Goal: Task Accomplishment & Management: Use online tool/utility

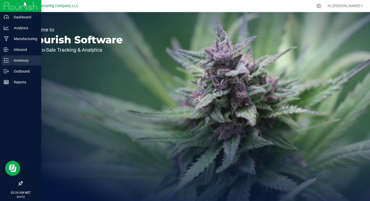
click at [24, 62] on p "Inventory" at bounding box center [24, 60] width 30 height 6
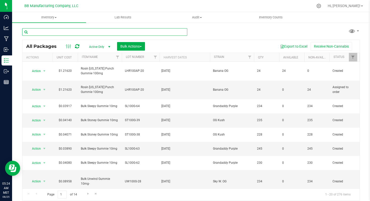
click at [45, 31] on input "text" at bounding box center [104, 32] width 165 height 8
paste input "060425 (C) [DATE]"
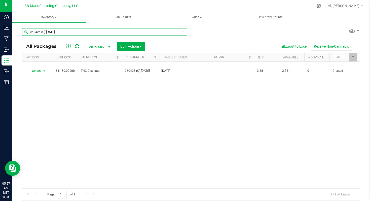
click at [41, 33] on input "060425 (C) [DATE]" at bounding box center [104, 32] width 165 height 8
paste input "4PG2A 7.8"
click at [38, 30] on input "4PG2A [DATE]" at bounding box center [104, 32] width 165 height 8
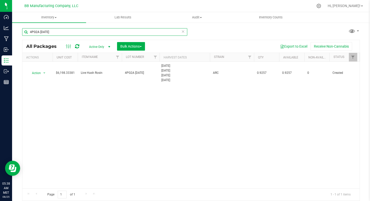
click at [38, 30] on input "4PG2A [DATE]" at bounding box center [104, 32] width 165 height 8
paste input "060425 (D) 7.16"
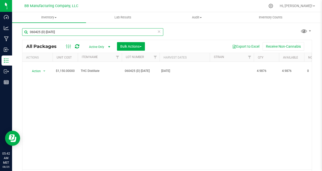
click at [44, 30] on input "060425 (D) [DATE]" at bounding box center [92, 32] width 141 height 8
paste input "B) 7.9"
click at [42, 31] on input "060425 (B) [DATE]" at bounding box center [92, 32] width 141 height 8
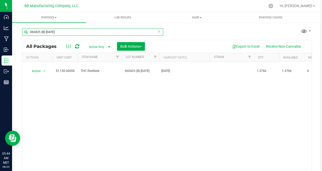
click at [42, 31] on input "060425 (B) [DATE]" at bounding box center [92, 32] width 141 height 8
paste input "A)6.26"
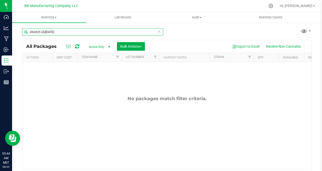
click at [63, 31] on input "060425 (A)[DATE]" at bounding box center [92, 32] width 141 height 8
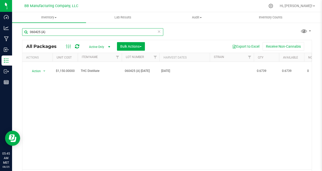
click at [35, 30] on input "060425 (A)" at bounding box center [92, 32] width 141 height 8
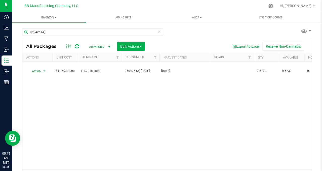
click at [141, 117] on div "Action Action Adjust qty Create package Edit attributes Global inventory Locate…" at bounding box center [166, 115] width 289 height 107
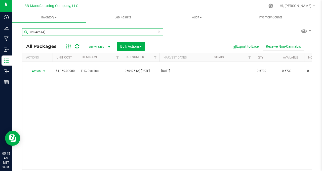
click at [40, 32] on input "060425 (A)" at bounding box center [92, 32] width 141 height 8
paste input "1525 (A) [DATE]"
click at [44, 33] on input "061525 (A) [DATE]" at bounding box center [92, 32] width 141 height 8
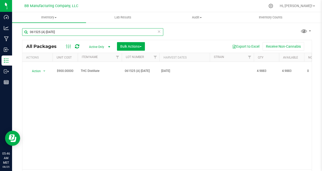
click at [44, 33] on input "061525 (A) [DATE]" at bounding box center [92, 32] width 141 height 8
paste input "B) 7.23"
click at [40, 32] on input "061525 (B) [DATE]" at bounding box center [92, 32] width 141 height 8
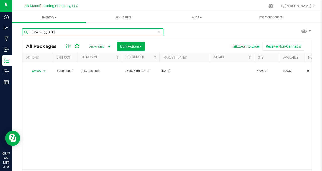
click at [40, 32] on input "061525 (B) [DATE]" at bounding box center [92, 32] width 141 height 8
paste input "C"
click at [41, 31] on input "061525 (C) [DATE]" at bounding box center [92, 32] width 141 height 8
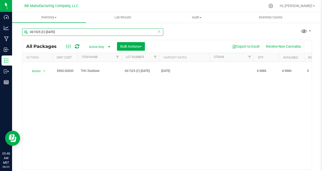
click at [41, 31] on input "061525 (C) [DATE]" at bounding box center [92, 32] width 141 height 8
paste input "D) 7.29"
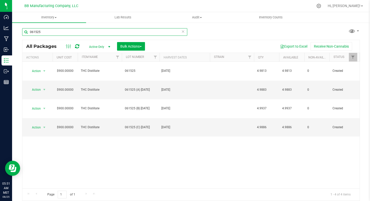
click at [36, 31] on input "061525" at bounding box center [104, 32] width 165 height 8
paste input "50825 (D) [DATE]"
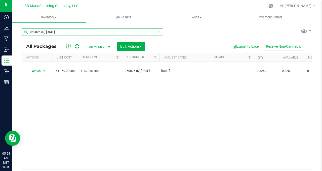
click at [38, 30] on input "050825 (D) [DATE]" at bounding box center [92, 32] width 141 height 8
paste input "2524.G6 7.11"
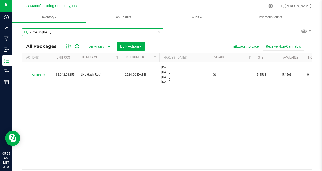
click at [42, 31] on input "2524.G6 [DATE]" at bounding box center [92, 32] width 141 height 8
paste input "VRGMOZK9.4.24 (B) 7.2"
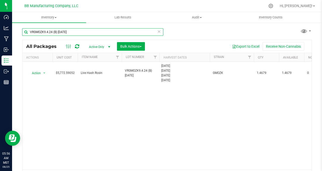
click at [49, 30] on input "VRGMOZK9.4.24 (B) [DATE]" at bounding box center [92, 32] width 141 height 8
paste input "4TY7H 7.8"
click at [39, 31] on input "4TY7H [DATE]" at bounding box center [92, 32] width 141 height 8
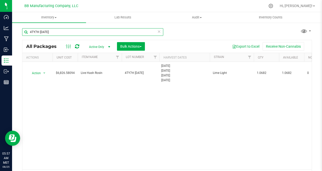
click at [39, 31] on input "4TY7H [DATE]" at bounding box center [92, 32] width 141 height 8
paste input "020411-1 (A) 6.19"
click at [40, 32] on input "020411-1 (A) [DATE]" at bounding box center [92, 32] width 141 height 8
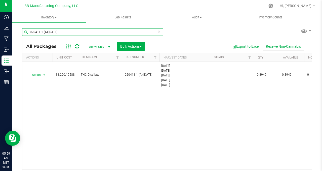
click at [40, 32] on input "020411-1 (A) [DATE]" at bounding box center [92, 32] width 141 height 8
paste input "B) 5.30"
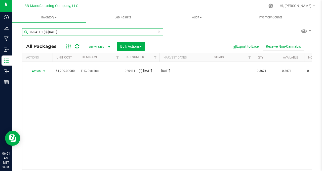
click at [42, 32] on input "020411-1 (B) [DATE]" at bounding box center [92, 32] width 141 height 8
paste input "12125 (D) 6.19"
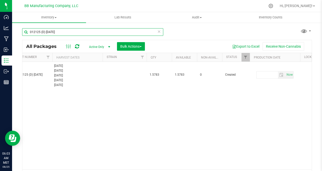
click at [44, 32] on input "012125 (D) [DATE]" at bounding box center [92, 32] width 141 height 8
paste input "20411-1 (D) 6.25"
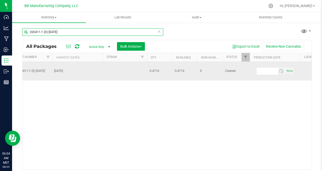
type input "020411-1 (D) [DATE]"
